Goal: Book appointment/travel/reservation

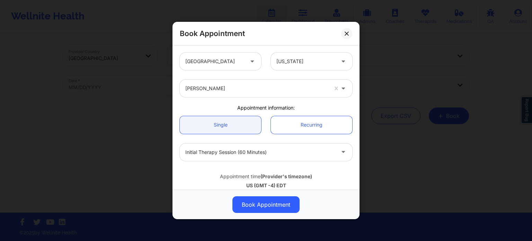
click at [346, 32] on icon at bounding box center [347, 34] width 4 height 4
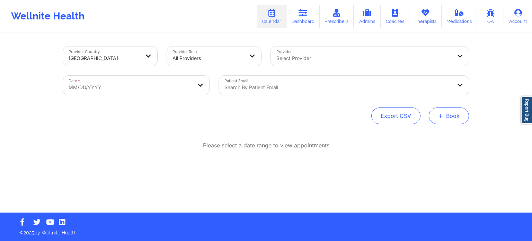
click at [450, 114] on button "+ Book" at bounding box center [449, 115] width 40 height 17
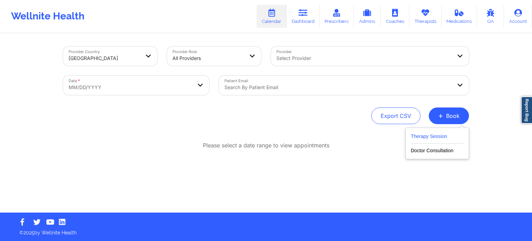
click at [435, 136] on button "Therapy Session" at bounding box center [437, 137] width 53 height 11
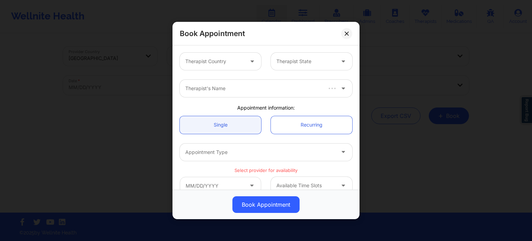
click at [195, 55] on div "Therapist Country" at bounding box center [212, 61] width 65 height 17
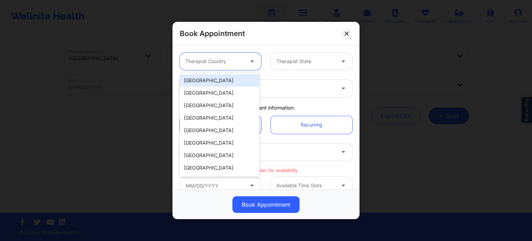
click at [205, 80] on div "[GEOGRAPHIC_DATA]" at bounding box center [220, 80] width 80 height 12
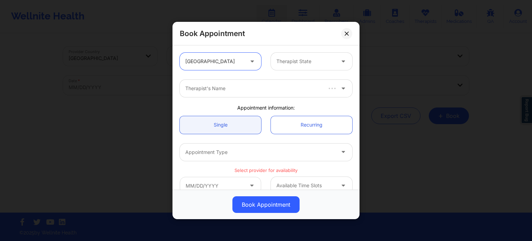
click at [314, 59] on div at bounding box center [305, 61] width 59 height 8
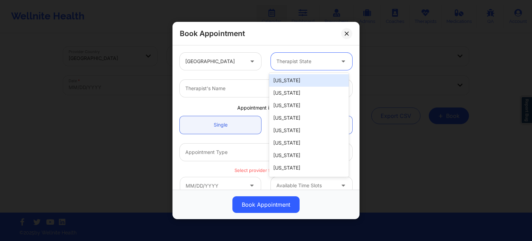
type input "f"
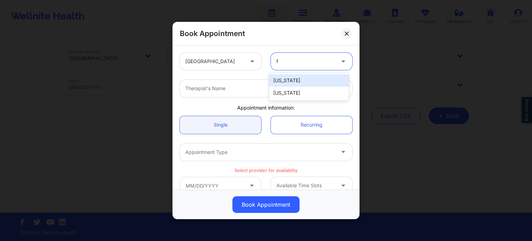
click at [297, 92] on div "[US_STATE]" at bounding box center [309, 93] width 80 height 12
click at [274, 86] on div at bounding box center [260, 88] width 150 height 8
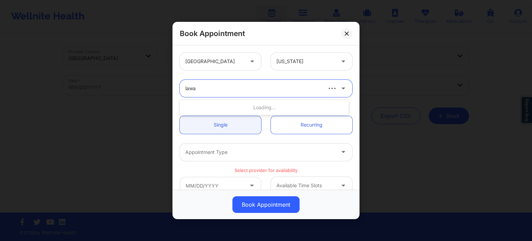
type input "lawan"
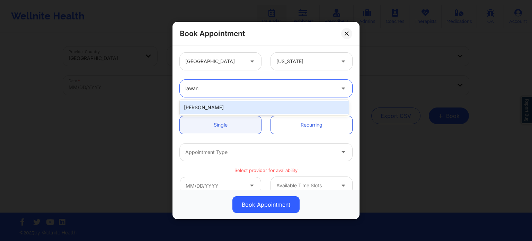
click at [245, 106] on div "[PERSON_NAME]" at bounding box center [264, 107] width 169 height 12
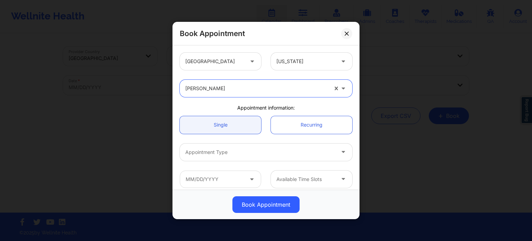
click at [238, 143] on div "Appointment Type" at bounding box center [266, 152] width 182 height 27
click at [237, 151] on div at bounding box center [260, 152] width 150 height 8
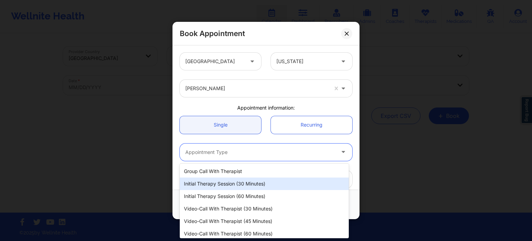
click at [246, 198] on div "Initial Therapy Session (60 minutes)" at bounding box center [264, 196] width 169 height 12
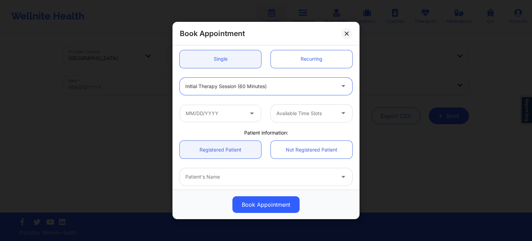
scroll to position [69, 0]
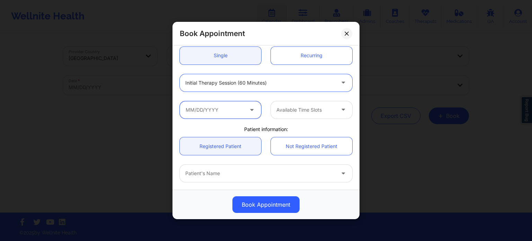
click at [243, 115] on input "text" at bounding box center [220, 109] width 81 height 17
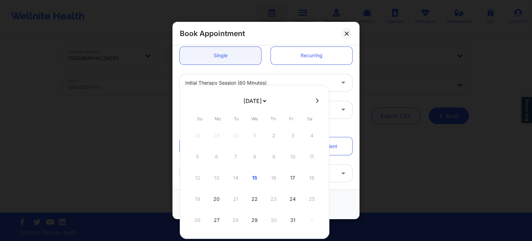
click at [273, 180] on div "12 13 14 15 16 17 18" at bounding box center [255, 177] width 132 height 19
click at [342, 94] on div "Initial Therapy Session (60 minutes)" at bounding box center [266, 82] width 182 height 27
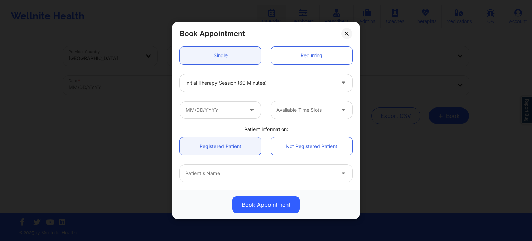
click at [319, 110] on div at bounding box center [305, 110] width 59 height 8
click at [234, 110] on input "text" at bounding box center [220, 109] width 81 height 17
